Goal: Check status

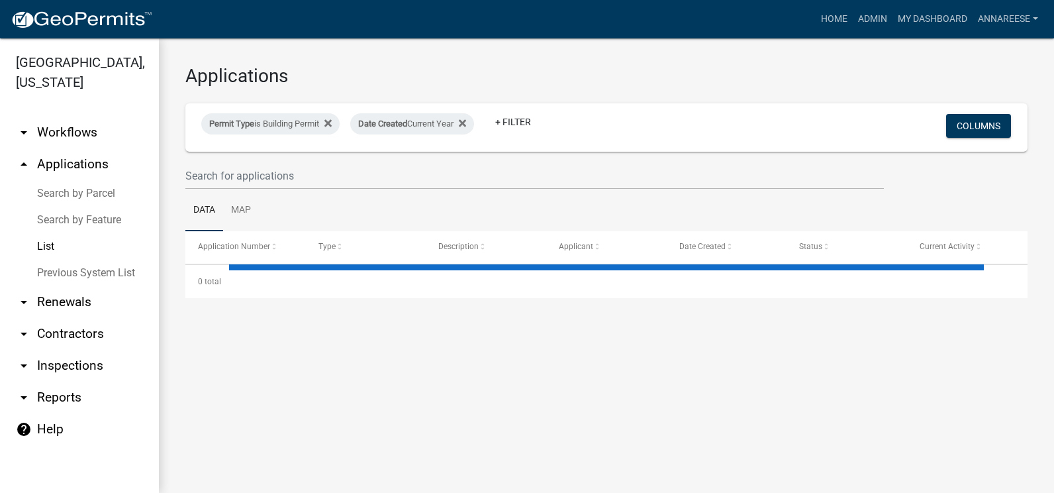
select select "3: 100"
